Goal: Information Seeking & Learning: Stay updated

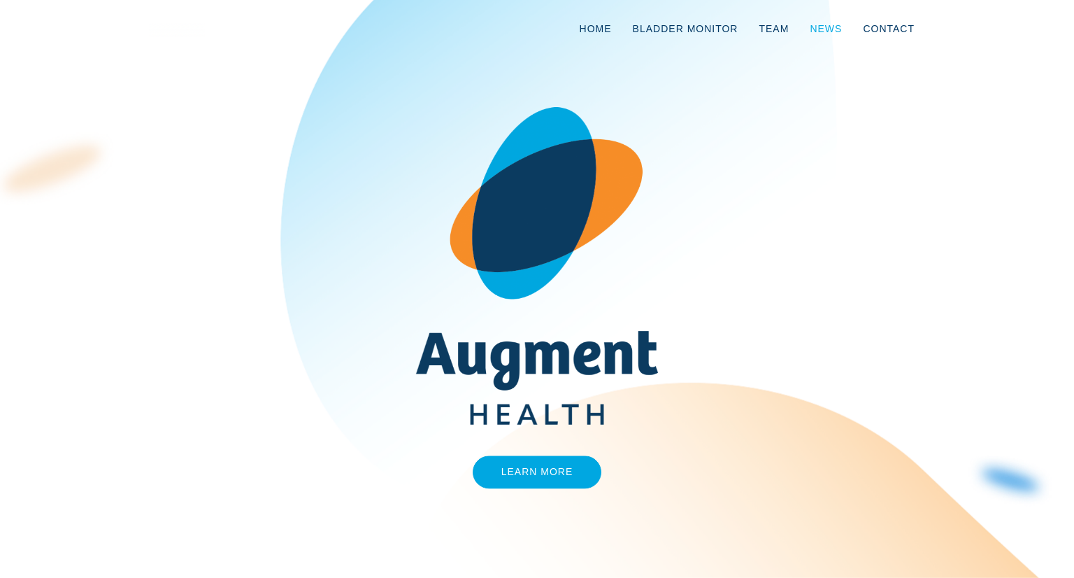
click at [825, 32] on link "News" at bounding box center [825, 29] width 53 height 46
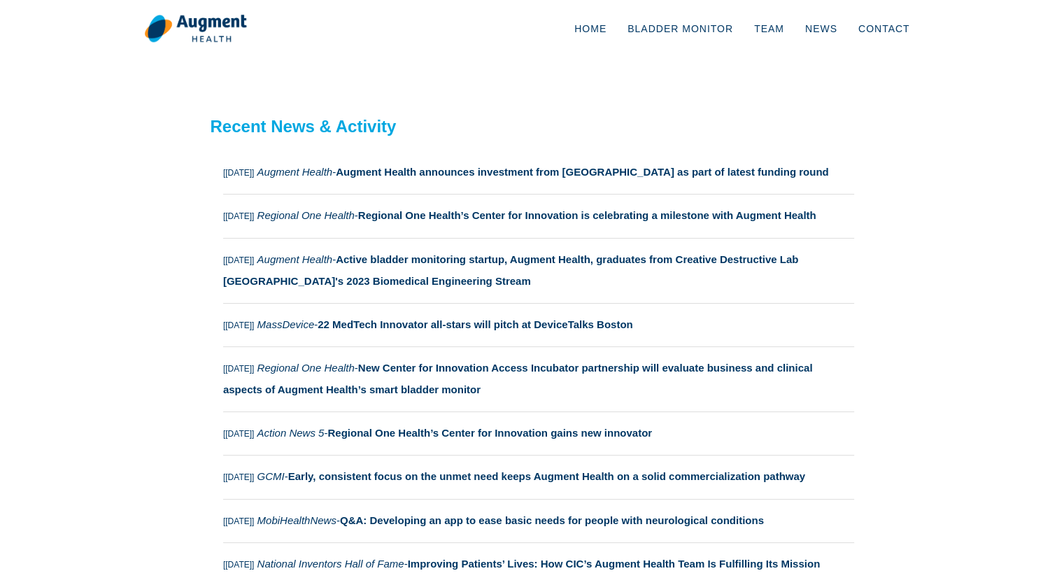
click at [584, 121] on h2 "Recent News & Activity" at bounding box center [532, 127] width 643 height 20
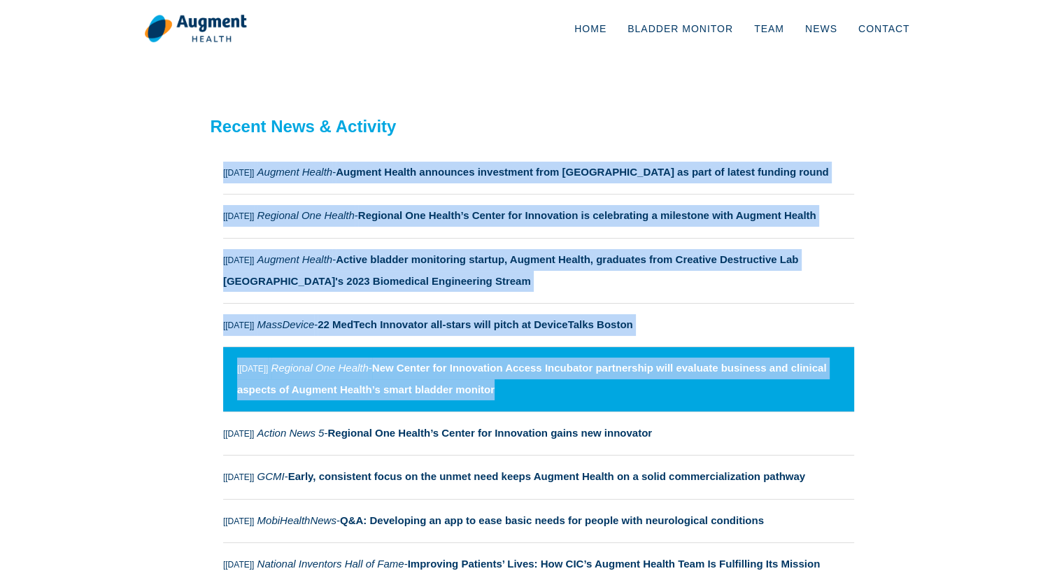
drag, startPoint x: 417, startPoint y: 129, endPoint x: 789, endPoint y: 380, distance: 448.8
click at [789, 380] on div "Recent News & Activity [[DATE]] Augment Health - Augment Health announces inves…" at bounding box center [532, 580] width 643 height 927
copy div "[[DATE]] Augment Health - Augment Health announces investment from [GEOGRAPHIC_…"
